Goal: Information Seeking & Learning: Learn about a topic

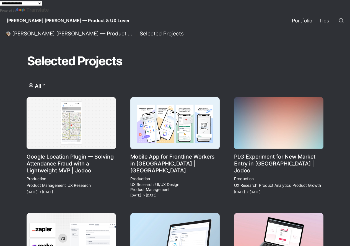
click at [189, 117] on link "Mobile App for Frontline Workers in [GEOGRAPHIC_DATA] | [GEOGRAPHIC_DATA]" at bounding box center [174, 148] width 89 height 102
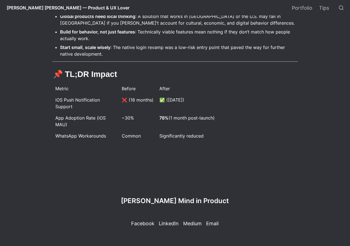
scroll to position [1400, 0]
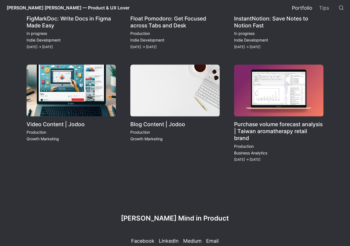
scroll to position [522, 0]
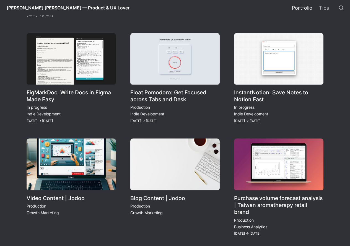
click at [252, 154] on link "Purchase volume forecast analysis | Taiwan aromatherapy retail brand" at bounding box center [278, 187] width 89 height 98
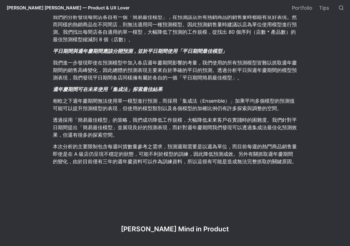
scroll to position [1471, 0]
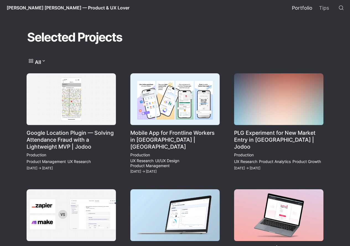
scroll to position [1, 0]
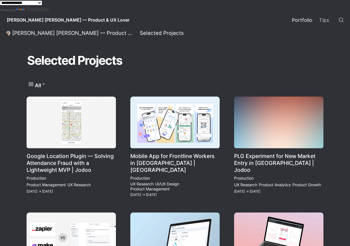
click at [197, 134] on link "Mobile App for Frontline Workers in [GEOGRAPHIC_DATA] | [GEOGRAPHIC_DATA]" at bounding box center [174, 148] width 89 height 102
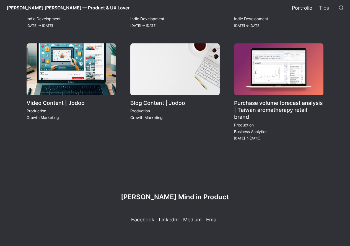
scroll to position [1, 0]
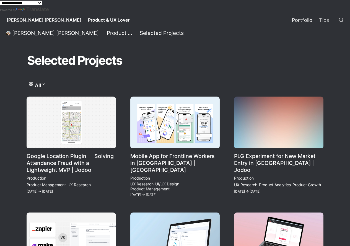
click at [277, 127] on link "PLG Experiment for New Market Entry in [GEOGRAPHIC_DATA] | Jodoo" at bounding box center [278, 148] width 89 height 102
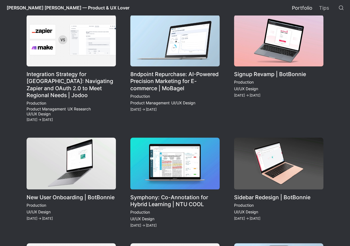
scroll to position [193, 0]
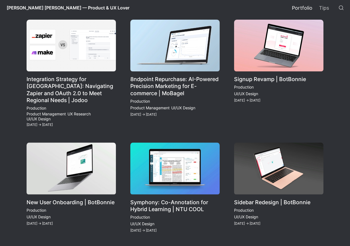
click at [268, 53] on link "Signup Revamp | BotBonnie" at bounding box center [278, 74] width 89 height 109
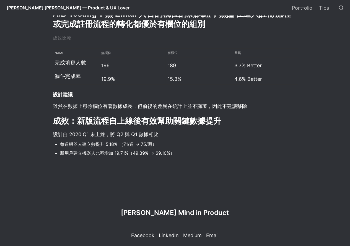
scroll to position [2649, 0]
